Goal: Information Seeking & Learning: Learn about a topic

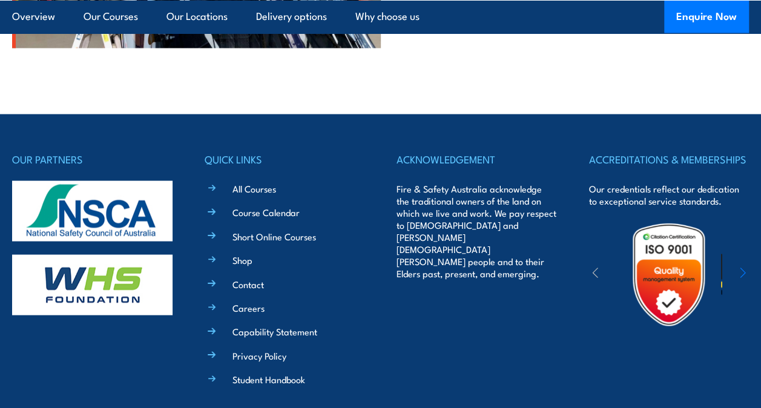
scroll to position [3468, 0]
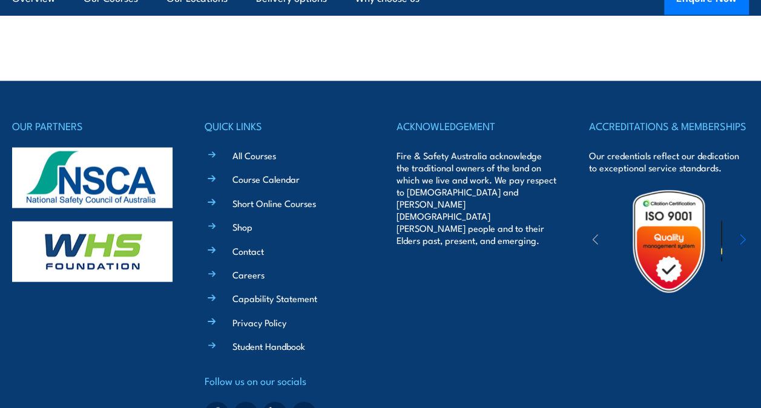
click at [741, 234] on icon "button" at bounding box center [742, 240] width 6 height 12
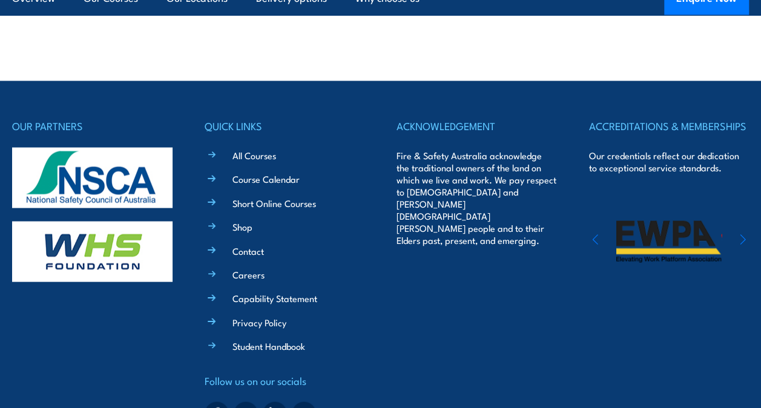
click at [741, 234] on icon "button" at bounding box center [742, 240] width 6 height 12
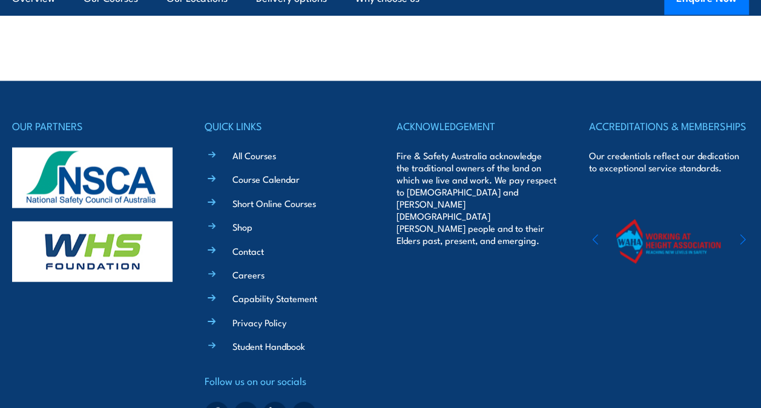
click at [741, 234] on icon "button" at bounding box center [742, 240] width 6 height 12
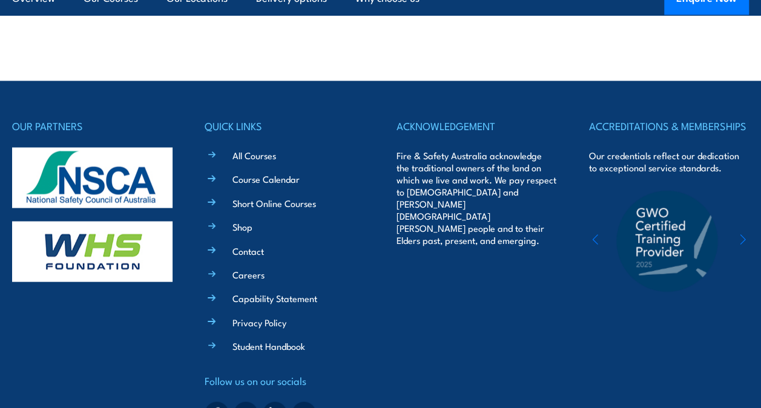
click at [745, 234] on icon "button" at bounding box center [742, 240] width 6 height 12
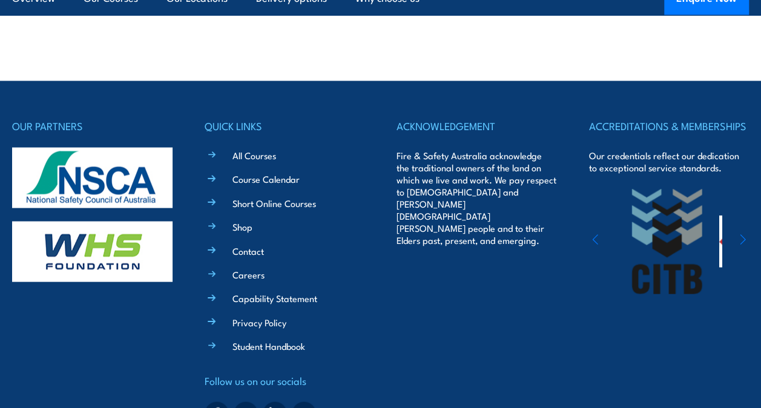
click at [745, 234] on icon "button" at bounding box center [742, 240] width 6 height 12
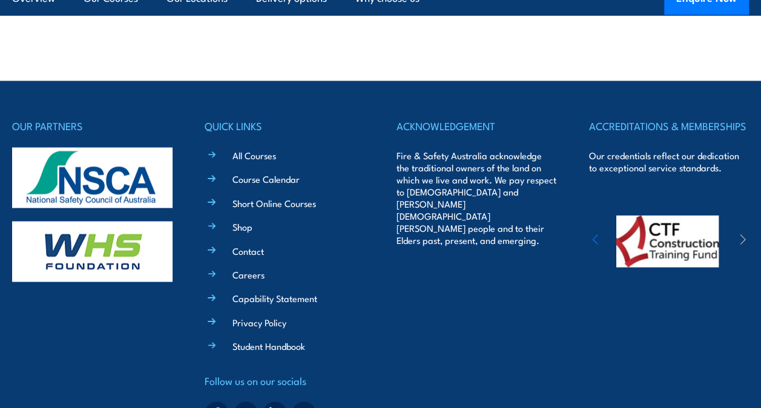
click at [745, 234] on icon "button" at bounding box center [742, 240] width 6 height 12
click at [597, 234] on icon "button" at bounding box center [595, 240] width 6 height 12
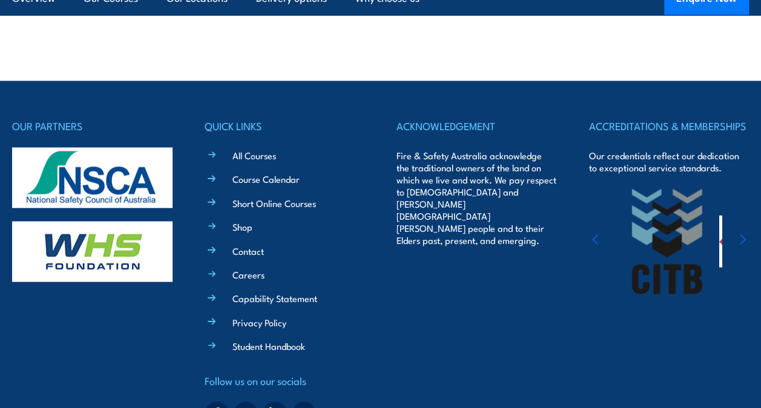
click at [597, 234] on icon "button" at bounding box center [595, 240] width 6 height 12
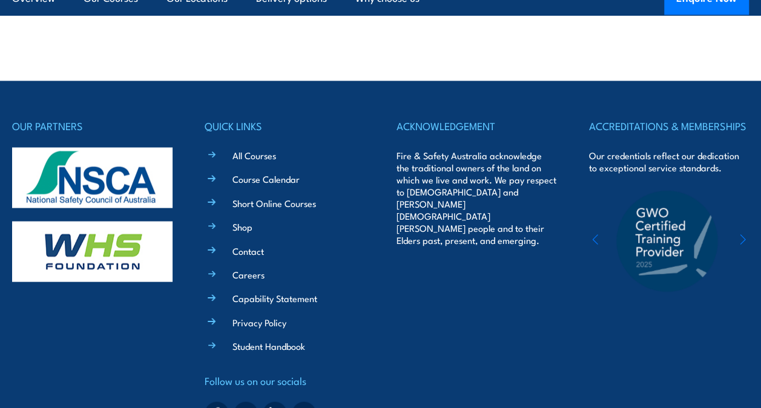
click at [597, 234] on icon "button" at bounding box center [595, 240] width 6 height 12
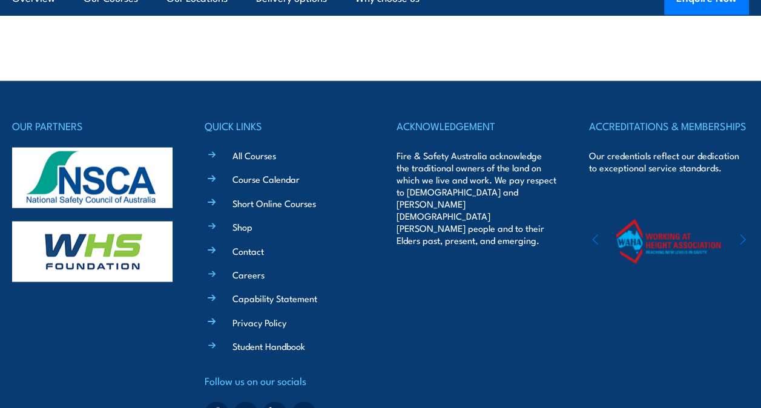
click at [597, 234] on icon "button" at bounding box center [595, 240] width 6 height 12
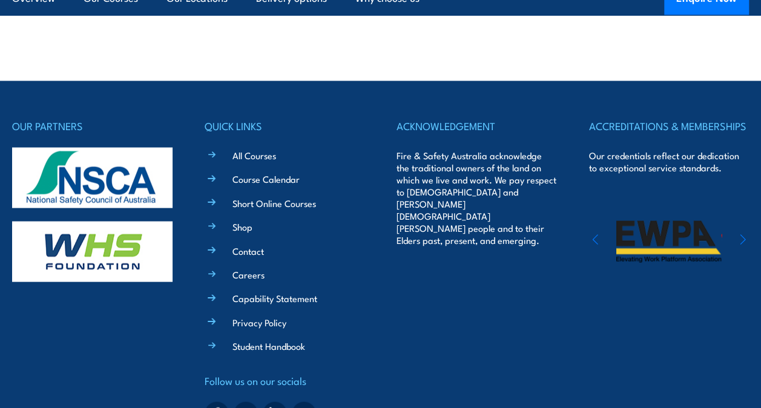
click at [597, 234] on icon "button" at bounding box center [595, 240] width 6 height 12
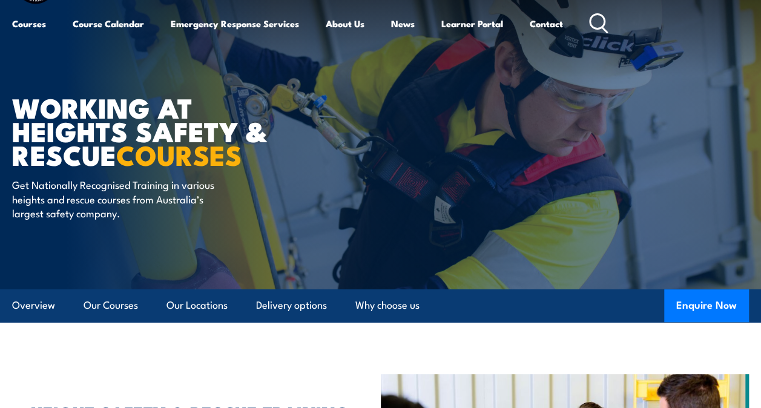
scroll to position [0, 0]
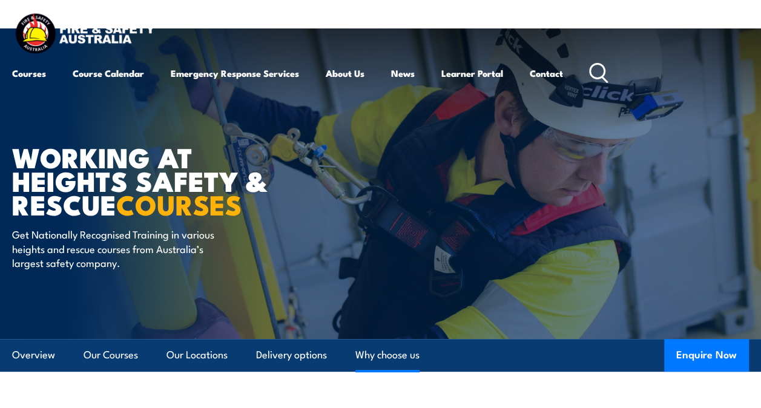
click at [386, 353] on link "Why choose us" at bounding box center [387, 355] width 64 height 32
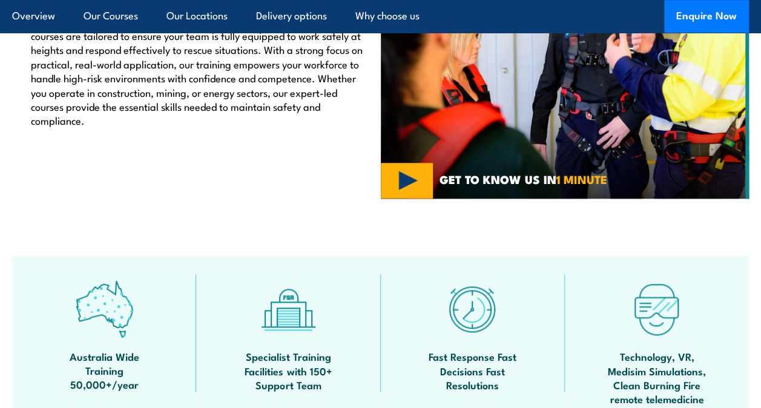
scroll to position [376, 0]
